Goal: Task Accomplishment & Management: Manage account settings

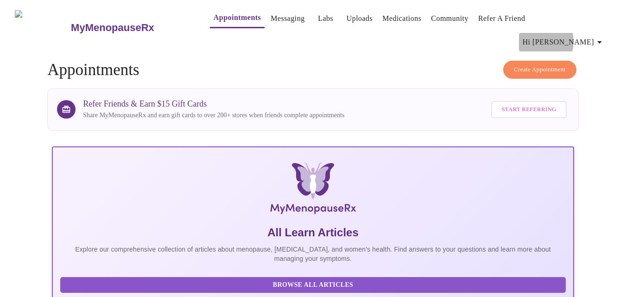
click at [580, 36] on span "Hi [PERSON_NAME]" at bounding box center [564, 42] width 83 height 13
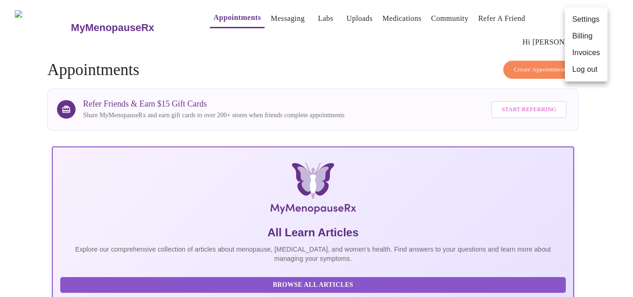
click at [262, 14] on div at bounding box center [316, 148] width 633 height 297
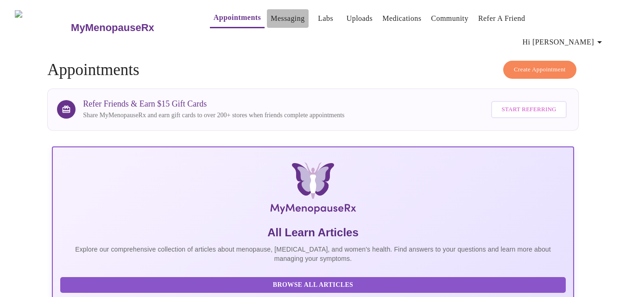
click at [271, 20] on link "Messaging" at bounding box center [288, 18] width 34 height 13
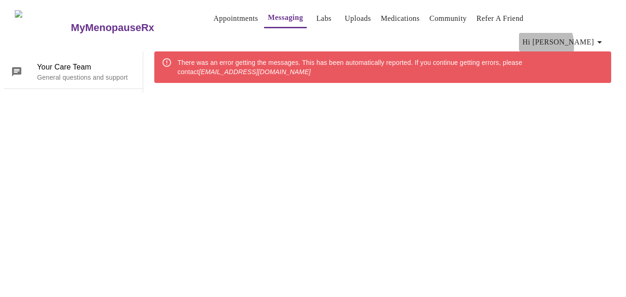
click at [572, 36] on span "Hi [PERSON_NAME]" at bounding box center [564, 42] width 83 height 13
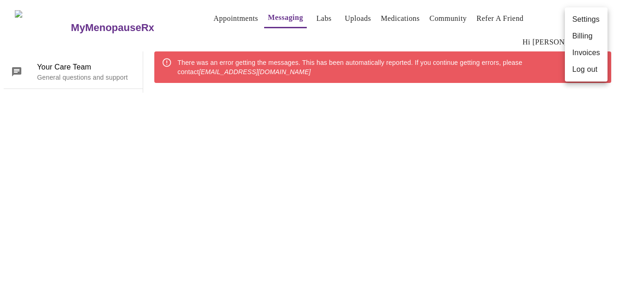
click at [211, 20] on div at bounding box center [316, 148] width 633 height 297
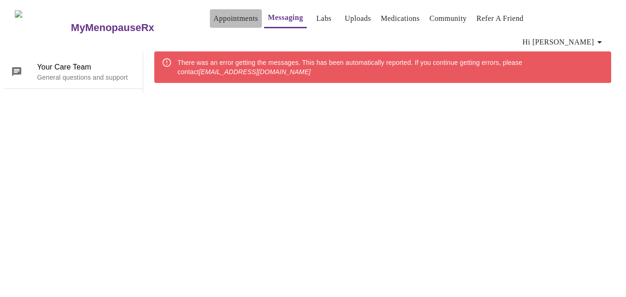
click at [214, 20] on link "Appointments" at bounding box center [236, 18] width 45 height 13
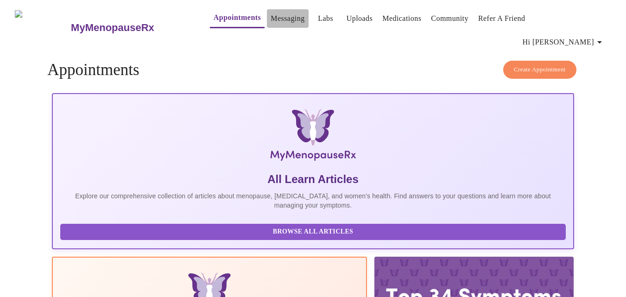
click at [271, 22] on link "Messaging" at bounding box center [288, 18] width 34 height 13
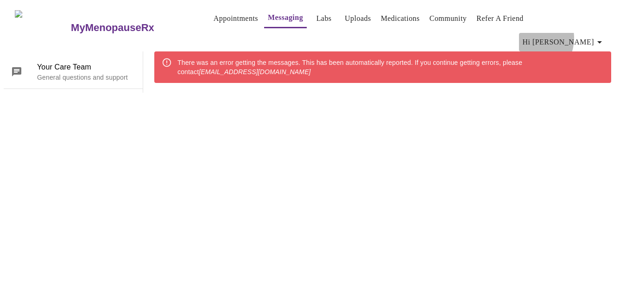
click at [567, 36] on span "Hi [PERSON_NAME]" at bounding box center [564, 42] width 83 height 13
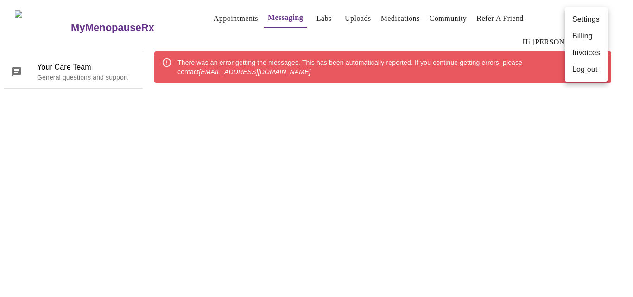
click at [584, 67] on li "Log out" at bounding box center [586, 69] width 43 height 17
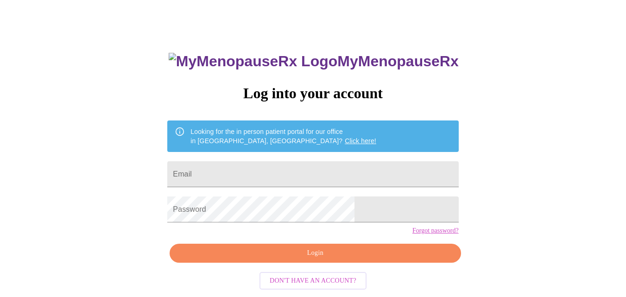
scroll to position [39, 0]
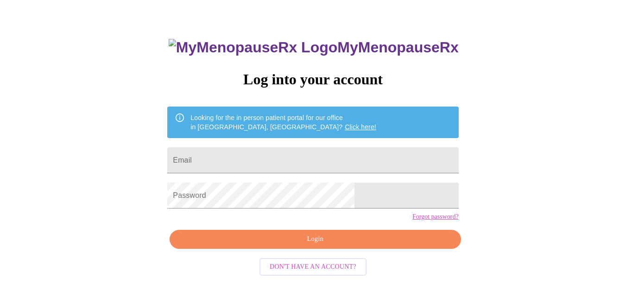
click at [345, 123] on link "Click here!" at bounding box center [361, 126] width 32 height 7
